Goal: Information Seeking & Learning: Understand process/instructions

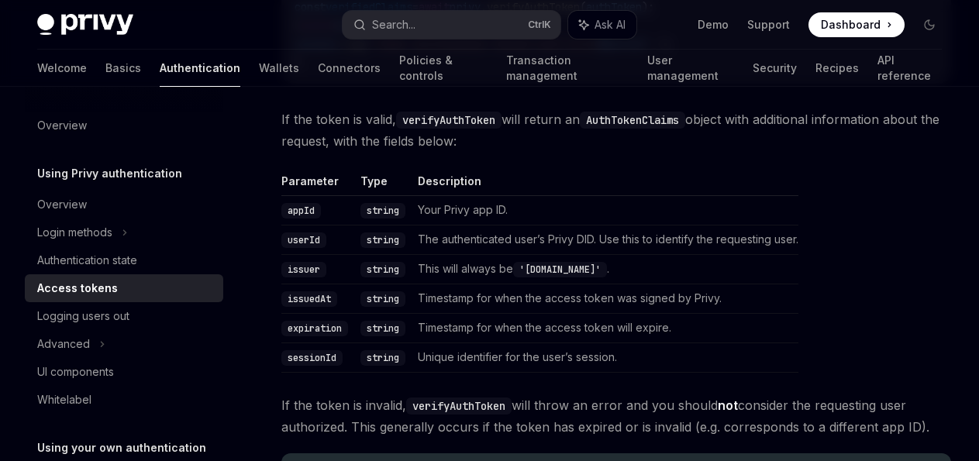
scroll to position [2520, 0]
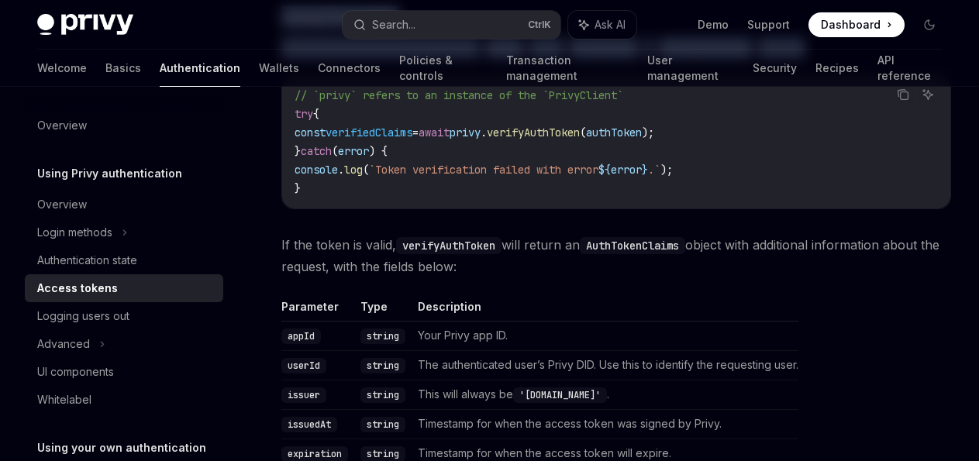
drag, startPoint x: 381, startPoint y: 398, endPoint x: 276, endPoint y: 299, distance: 144.3
copy div "Using Privy SDK Pass the user’s access token as a string to the PrivyClient ’s …"
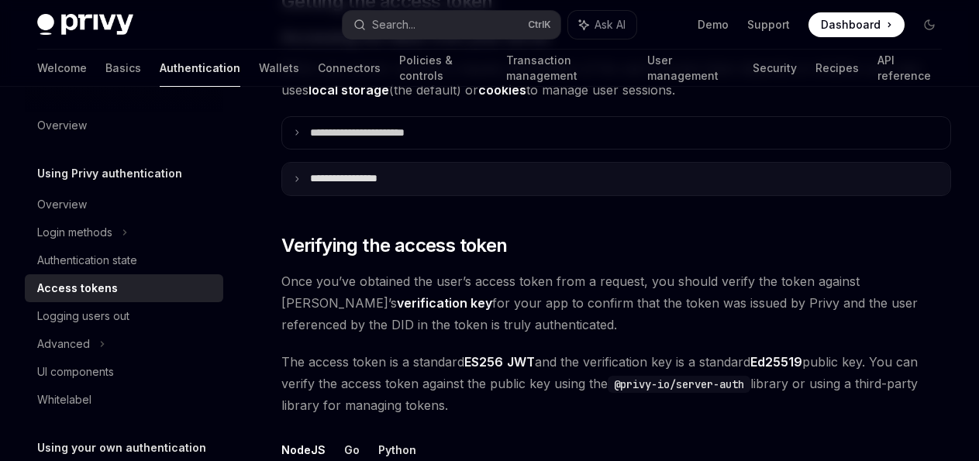
scroll to position [2027, 0]
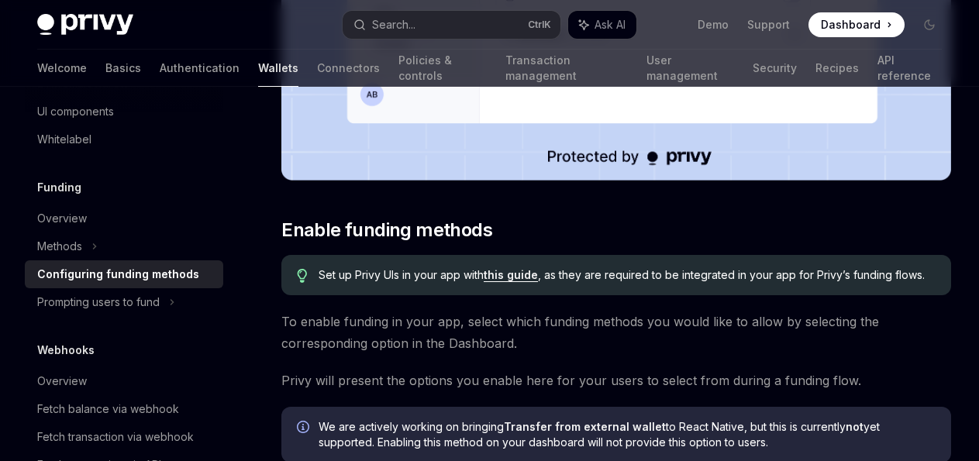
scroll to position [554, 0]
